Goal: Task Accomplishment & Management: Use online tool/utility

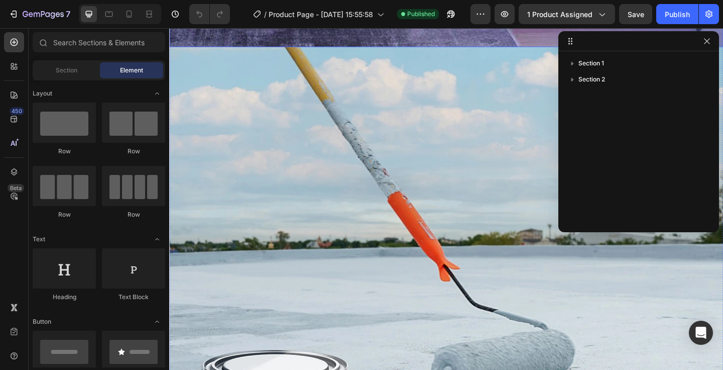
scroll to position [1739, 0]
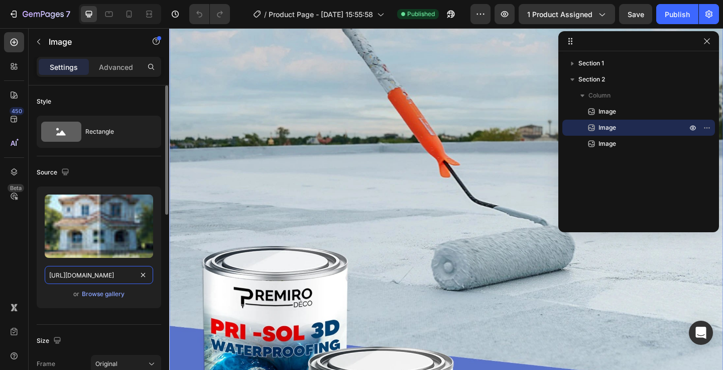
click at [80, 271] on input "[URL][DOMAIN_NAME]" at bounding box center [99, 275] width 108 height 18
paste input "_22.webp?v=1756318281"
type input "[URL][DOMAIN_NAME]"
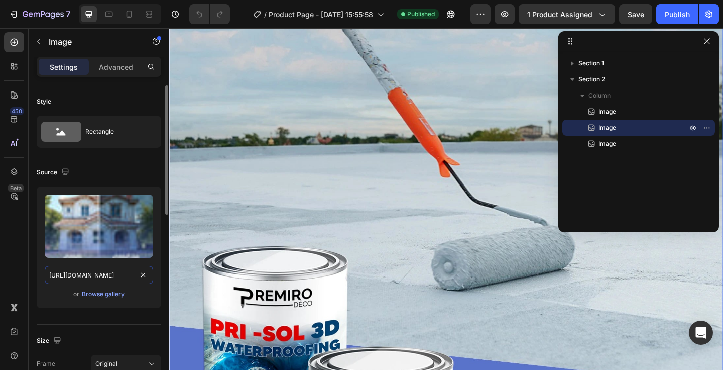
scroll to position [0, 243]
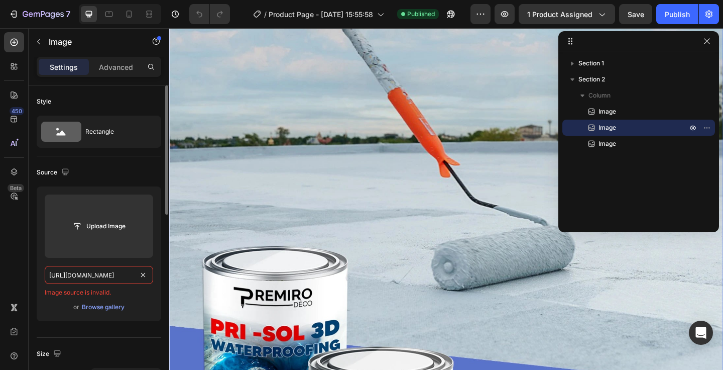
click at [111, 278] on input "[URL][DOMAIN_NAME]" at bounding box center [99, 275] width 108 height 18
click at [103, 276] on input "text" at bounding box center [99, 275] width 108 height 18
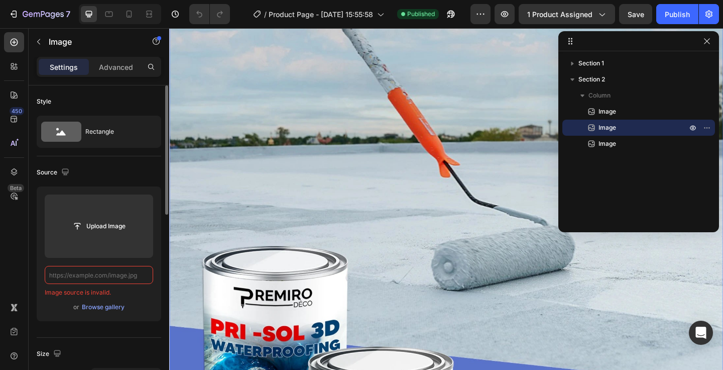
paste input "[URL][DOMAIN_NAME]"
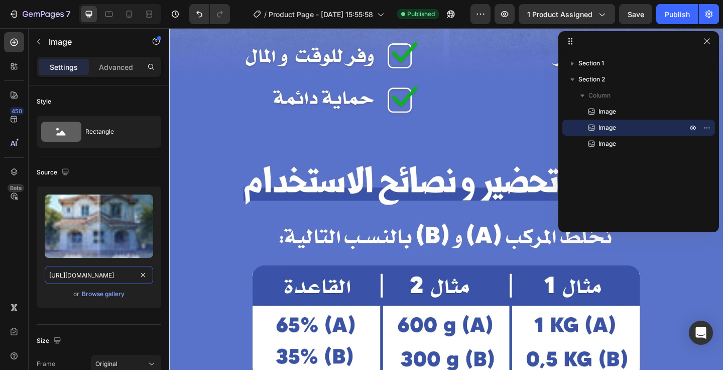
scroll to position [2961, 0]
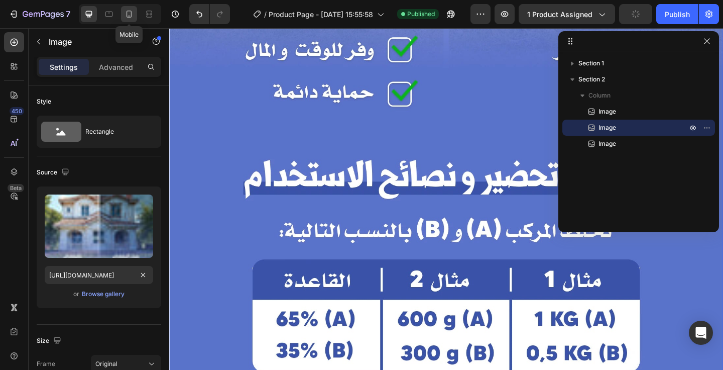
click at [131, 17] on icon at bounding box center [130, 14] width 6 height 7
type input "[URL][DOMAIN_NAME]"
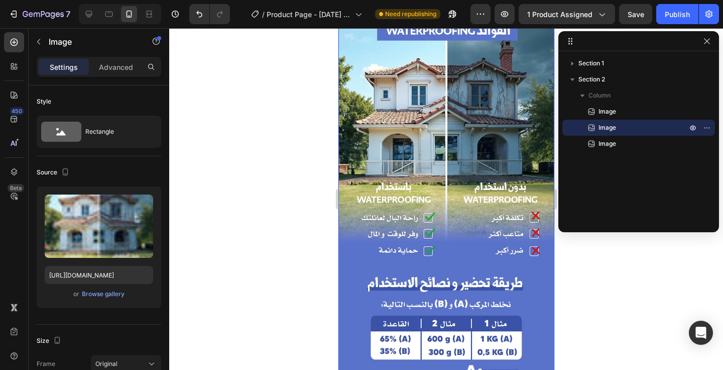
scroll to position [1499, 0]
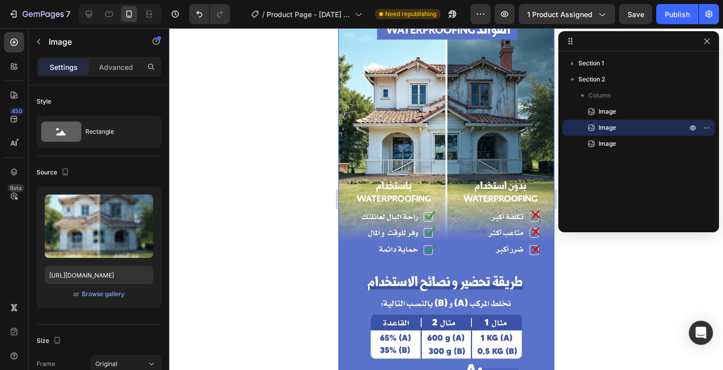
click at [369, 209] on img at bounding box center [446, 126] width 216 height 747
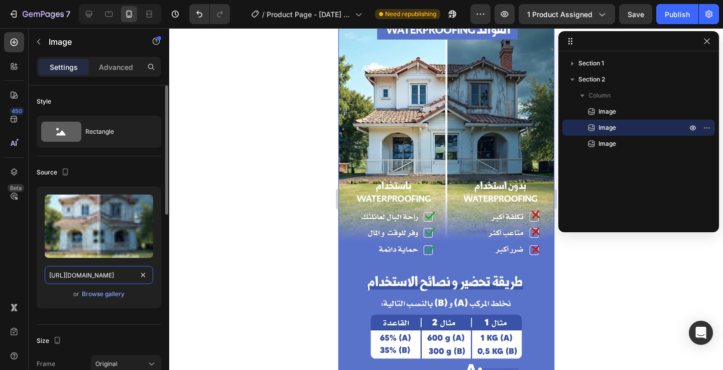
click at [98, 276] on input "[URL][DOMAIN_NAME]" at bounding box center [99, 275] width 108 height 18
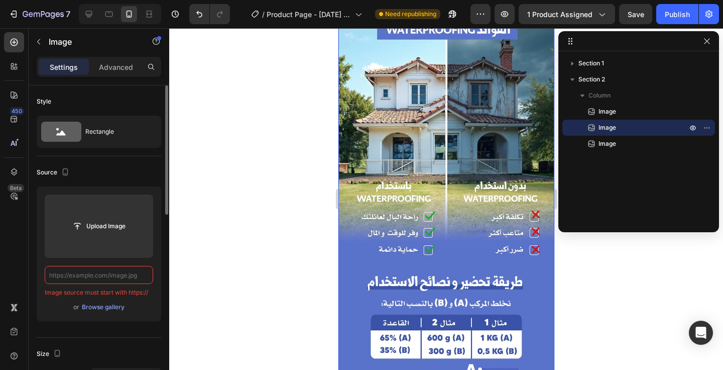
paste input "[URL][DOMAIN_NAME]"
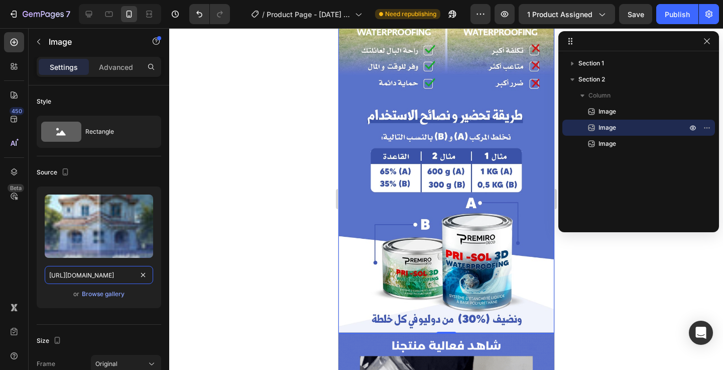
scroll to position [1860, 0]
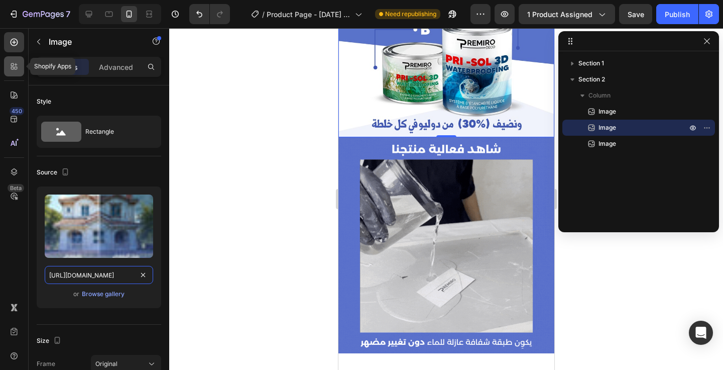
type input "[URL][DOMAIN_NAME]"
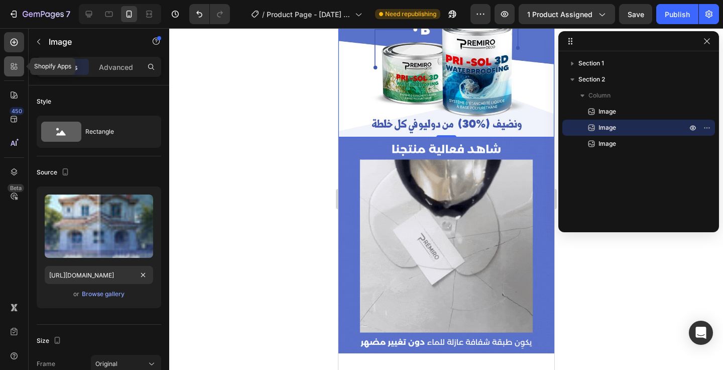
click at [20, 65] on div at bounding box center [14, 66] width 20 height 20
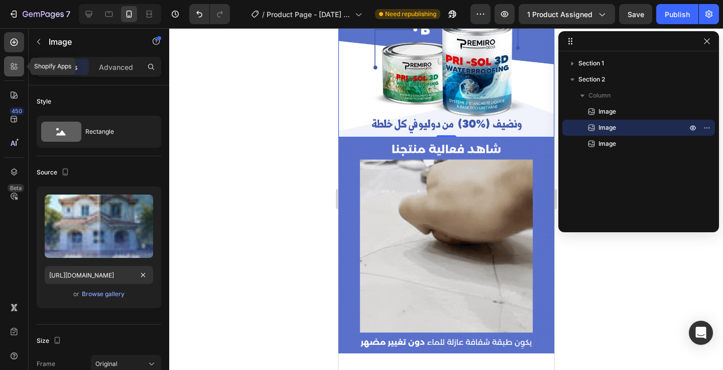
scroll to position [0, 0]
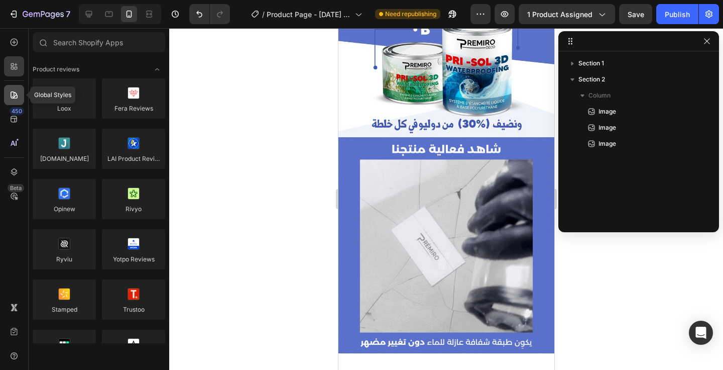
click at [15, 96] on icon at bounding box center [14, 94] width 7 height 7
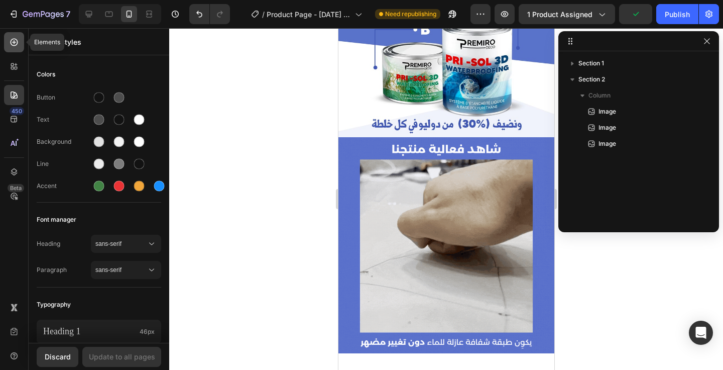
click at [12, 48] on div at bounding box center [14, 42] width 20 height 20
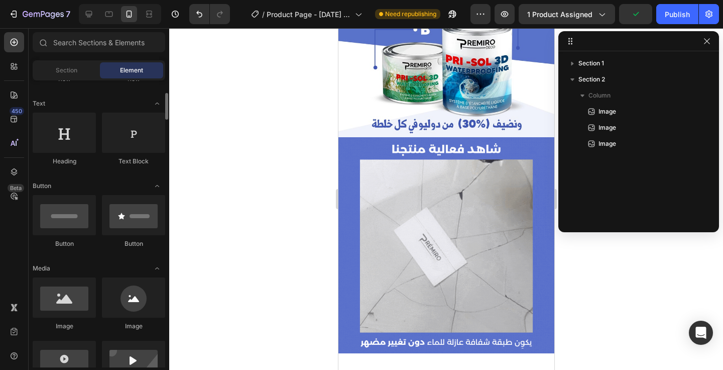
scroll to position [258, 0]
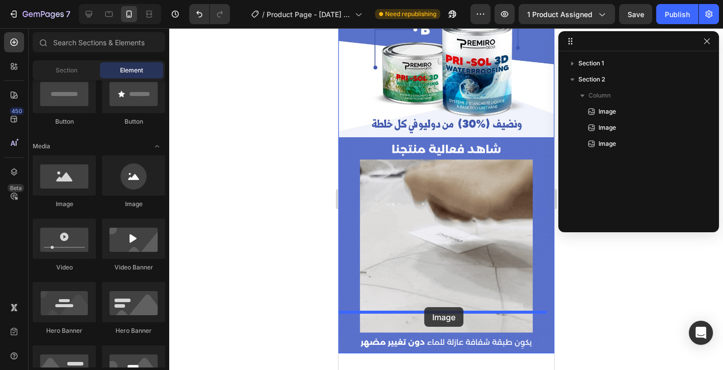
drag, startPoint x: 476, startPoint y: 245, endPoint x: 424, endPoint y: 307, distance: 81.3
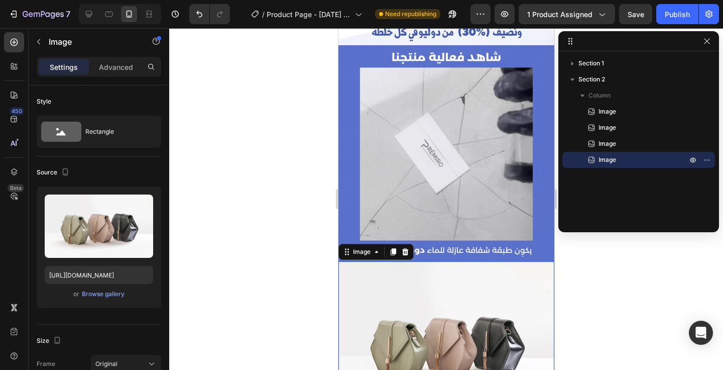
scroll to position [2053, 0]
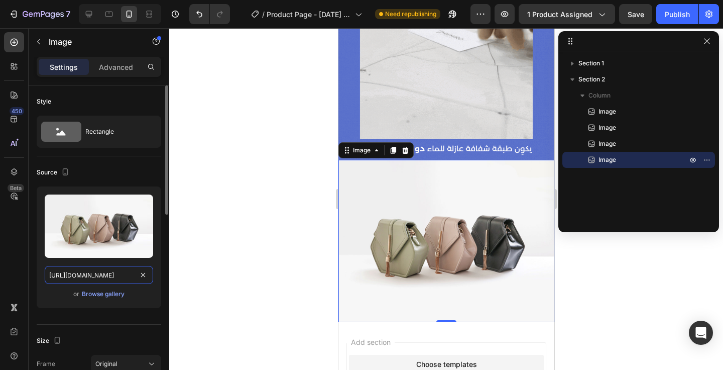
click at [98, 275] on input "[URL][DOMAIN_NAME]" at bounding box center [99, 275] width 108 height 18
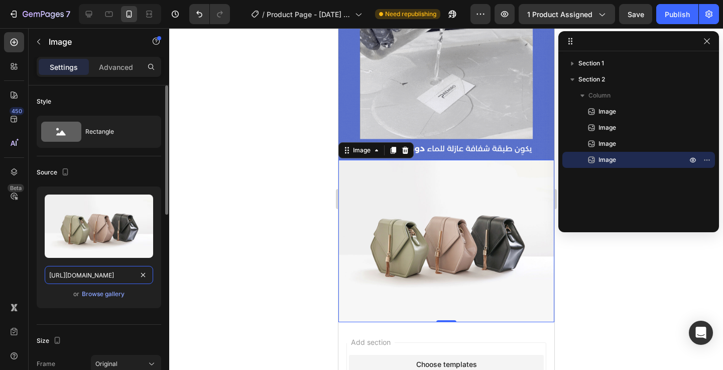
click at [98, 275] on input "[URL][DOMAIN_NAME]" at bounding box center [99, 275] width 108 height 18
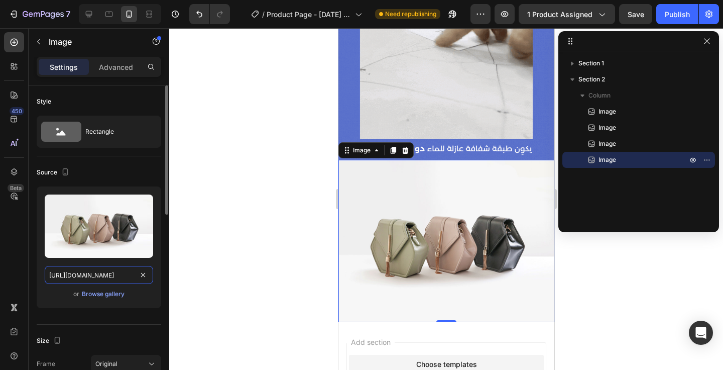
click at [98, 275] on input "[URL][DOMAIN_NAME]" at bounding box center [99, 275] width 108 height 18
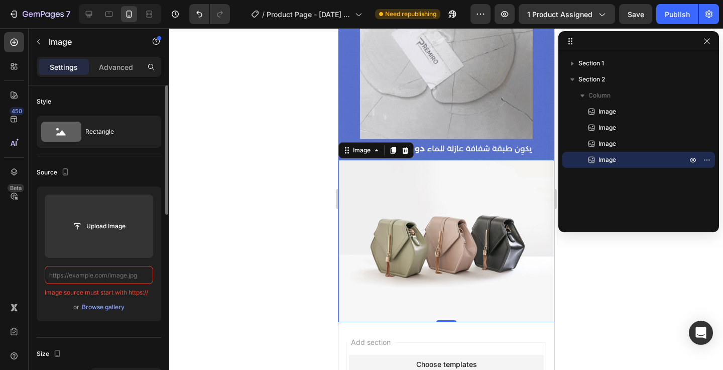
paste input "[URL][DOMAIN_NAME]"
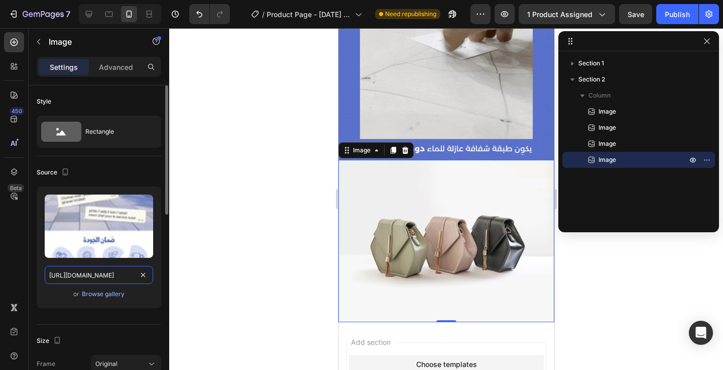
scroll to position [0, 217]
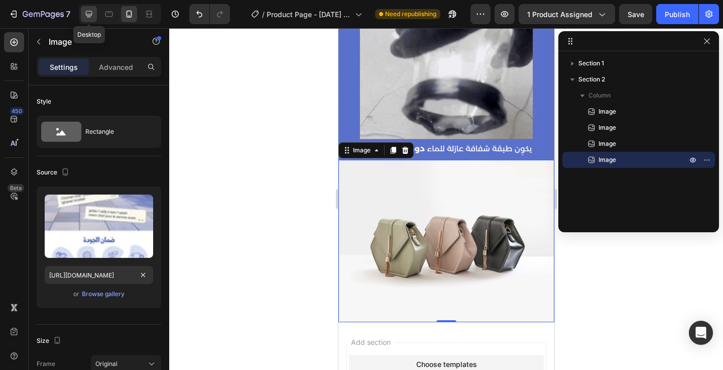
click at [93, 11] on icon at bounding box center [89, 14] width 10 height 10
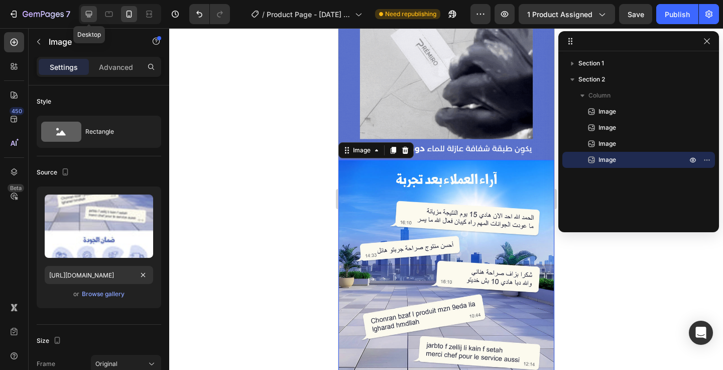
type input "[URL][DOMAIN_NAME]"
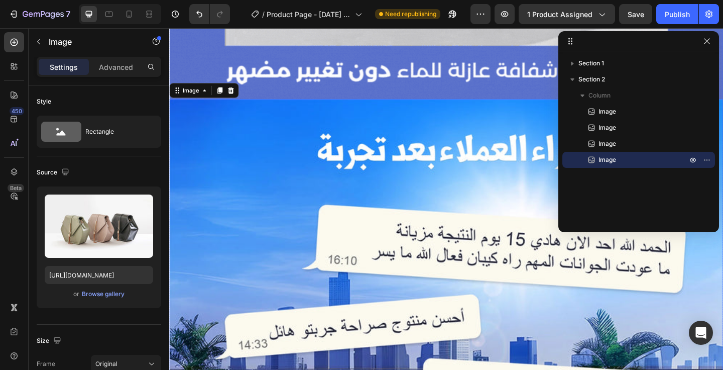
scroll to position [4252, 0]
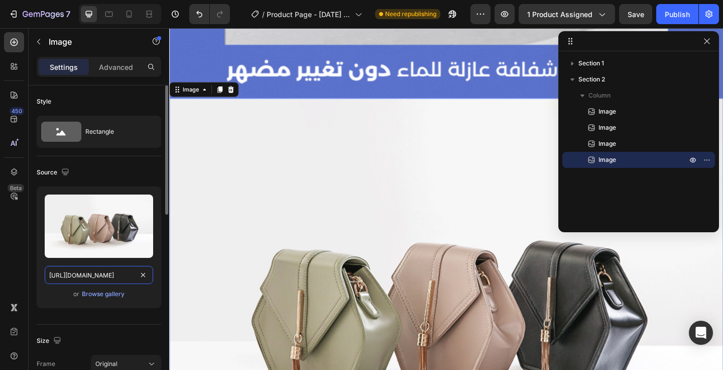
click at [108, 274] on input "[URL][DOMAIN_NAME]" at bounding box center [99, 275] width 108 height 18
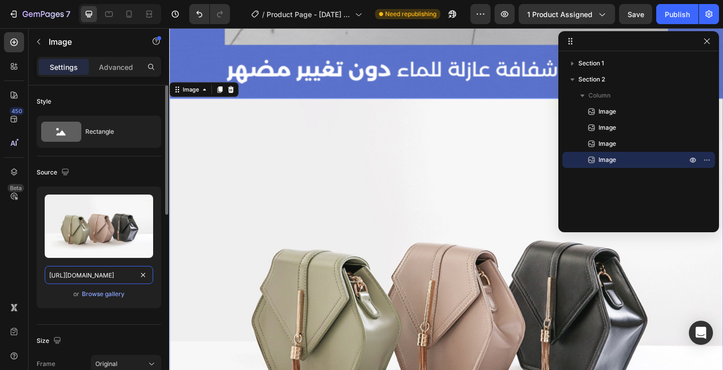
click at [108, 274] on input "[URL][DOMAIN_NAME]" at bounding box center [99, 275] width 108 height 18
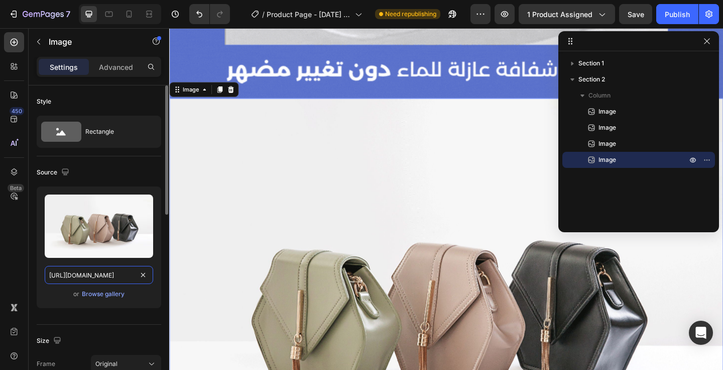
click at [108, 274] on input "[URL][DOMAIN_NAME]" at bounding box center [99, 275] width 108 height 18
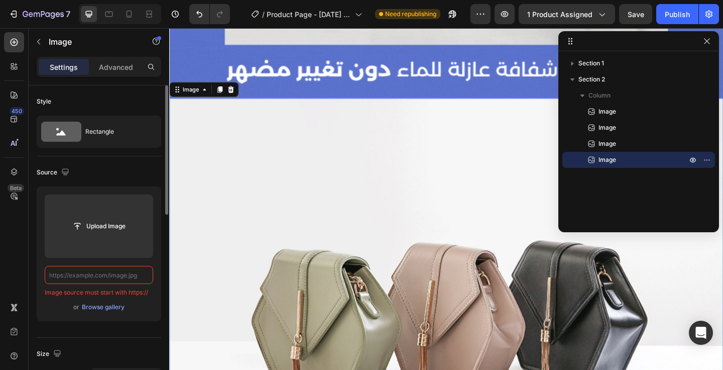
paste input "[URL][DOMAIN_NAME]"
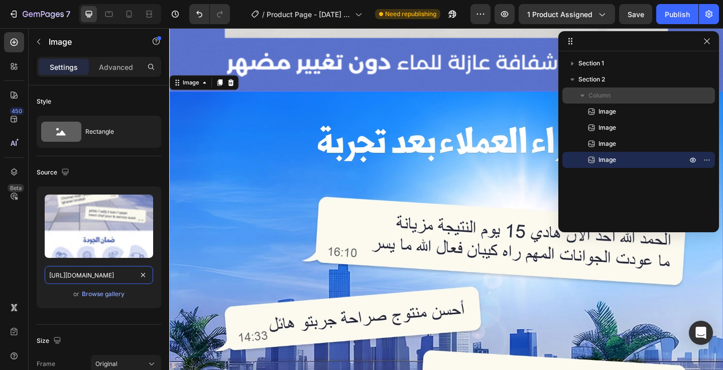
scroll to position [4261, 0]
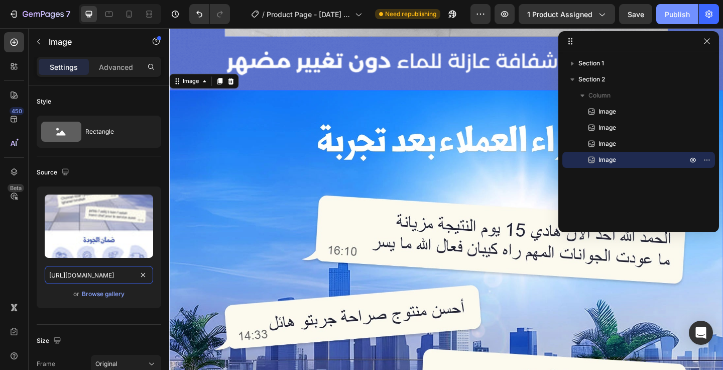
type input "[URL][DOMAIN_NAME]"
click at [678, 22] on button "Publish" at bounding box center [677, 14] width 42 height 20
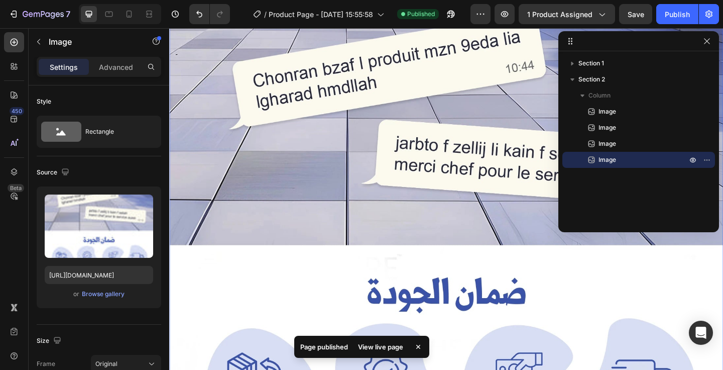
scroll to position [5251, 0]
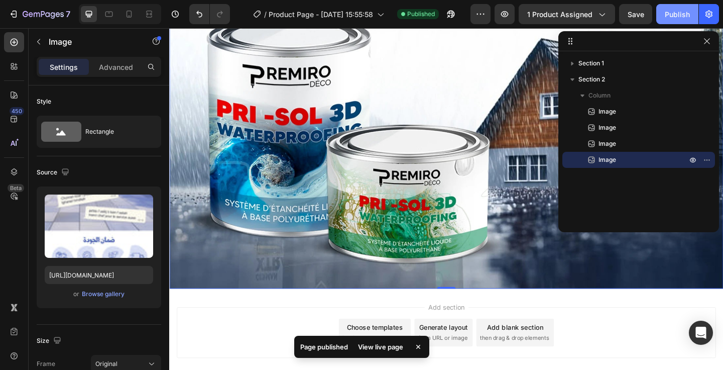
click at [682, 8] on button "Publish" at bounding box center [677, 14] width 42 height 20
